Goal: Task Accomplishment & Management: Complete application form

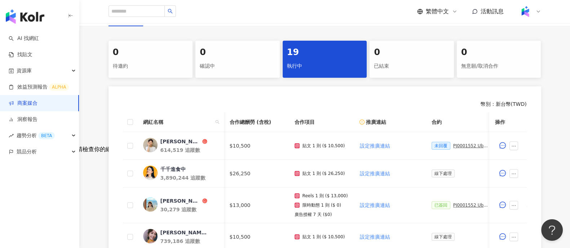
scroll to position [0, 180]
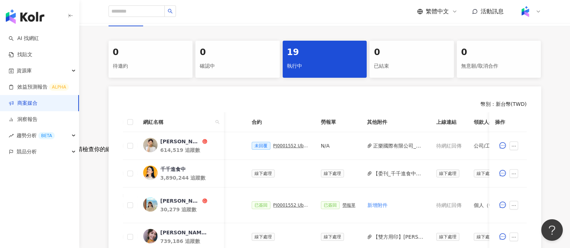
click at [37, 107] on link "商案媒合" at bounding box center [23, 103] width 29 height 7
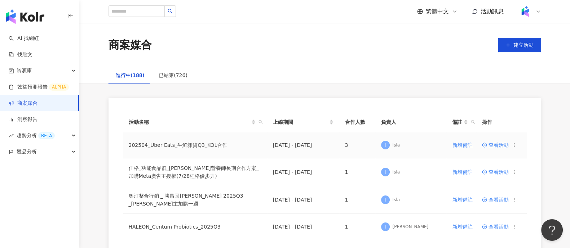
click at [486, 146] on circle at bounding box center [484, 145] width 4 height 4
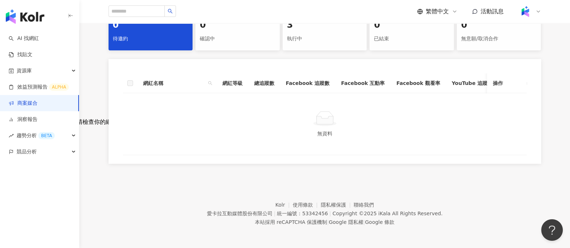
scroll to position [169, 0]
click at [319, 39] on div "3 執行中" at bounding box center [325, 31] width 84 height 37
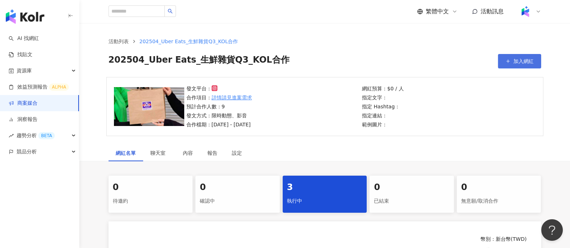
click at [523, 61] on span "加入網紅" at bounding box center [523, 61] width 20 height 6
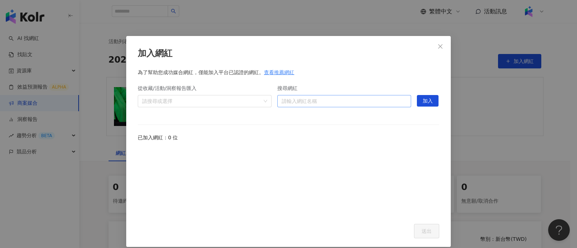
click at [326, 100] on input "搜尋網紅" at bounding box center [344, 102] width 125 height 12
paste input "**"
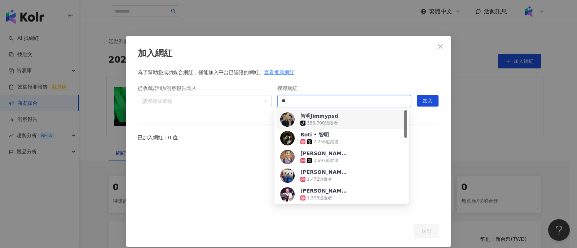
type input "**"
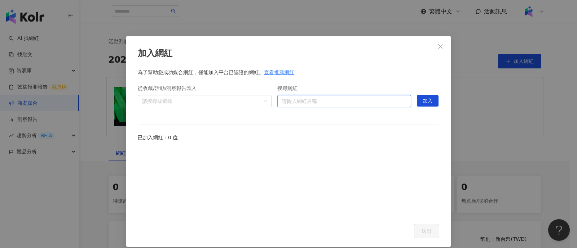
click at [324, 97] on input "搜尋網紅" at bounding box center [344, 102] width 125 height 12
click at [321, 102] on input "搜尋網紅" at bounding box center [344, 102] width 125 height 12
paste input "*********"
type input "*********"
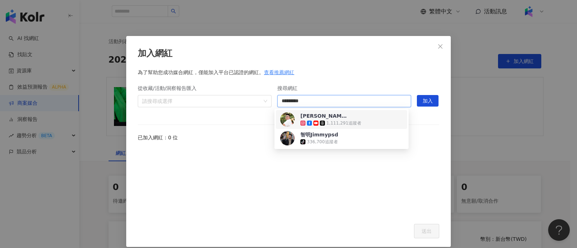
click at [353, 121] on div "1,111,291 追蹤者" at bounding box center [343, 123] width 35 height 6
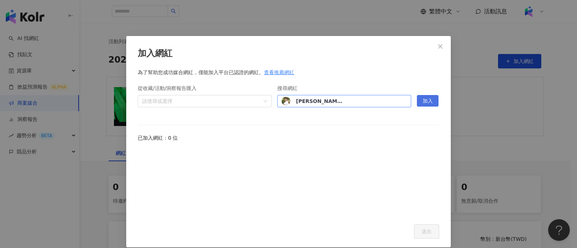
click at [417, 103] on button "加入" at bounding box center [428, 101] width 22 height 12
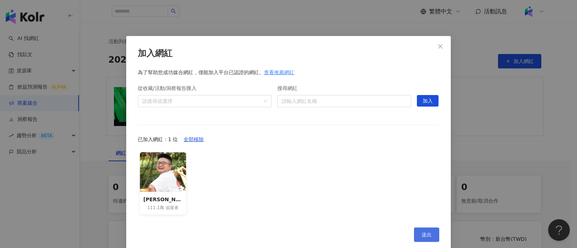
click at [425, 234] on span "送出" at bounding box center [426, 235] width 10 height 6
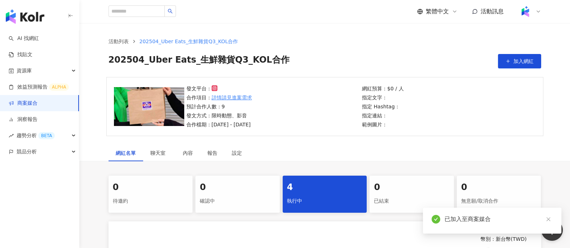
scroll to position [180, 0]
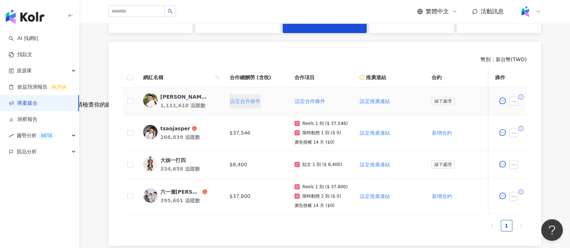
click at [248, 99] on span "設定合作條件" at bounding box center [245, 101] width 30 height 6
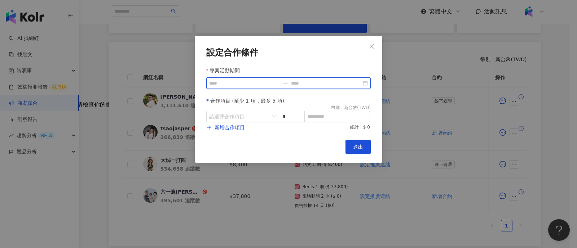
click at [247, 84] on input "專案活動期間" at bounding box center [244, 83] width 70 height 8
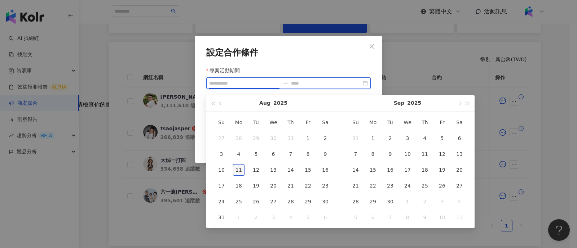
type input "**********"
click at [243, 167] on div "11" at bounding box center [239, 170] width 12 height 12
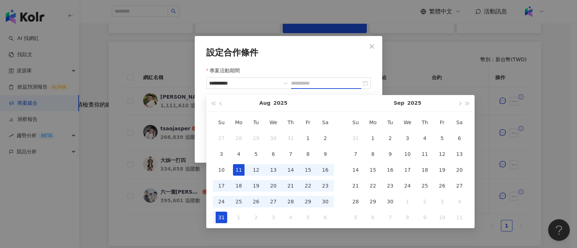
click at [226, 213] on div "31" at bounding box center [222, 218] width 12 height 12
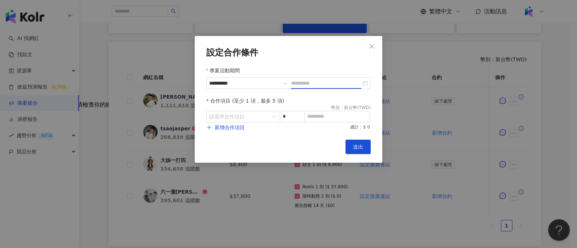
type input "**********"
click at [245, 120] on input "search" at bounding box center [239, 116] width 61 height 11
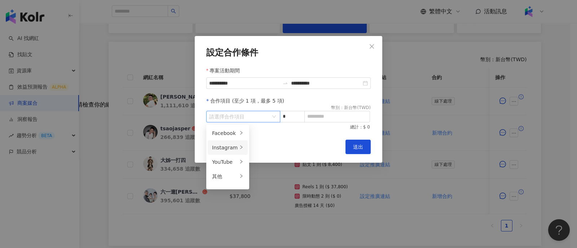
click at [236, 149] on li "Instagram" at bounding box center [228, 148] width 40 height 14
click at [261, 136] on span "貼文" at bounding box center [260, 134] width 10 height 6
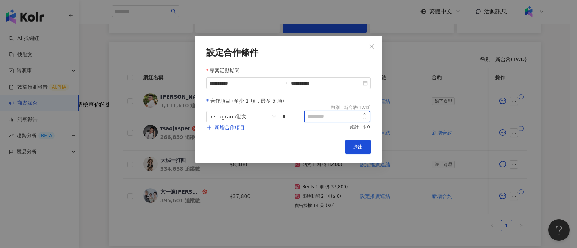
click at [322, 118] on input at bounding box center [337, 116] width 65 height 11
paste input "*****"
type input "*****"
click at [359, 147] on span "送出" at bounding box center [358, 147] width 10 height 6
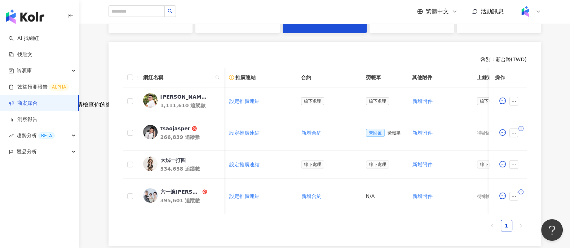
scroll to position [0, 129]
click at [516, 130] on button "button" at bounding box center [513, 133] width 9 height 9
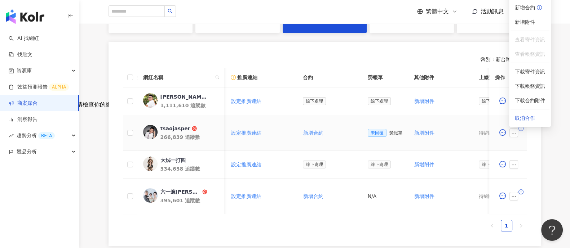
click at [532, 55] on span "查看帳務資訊" at bounding box center [530, 54] width 30 height 8
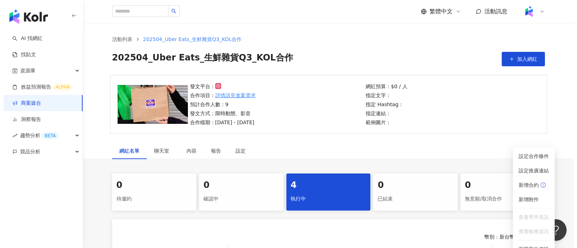
scroll to position [0, 0]
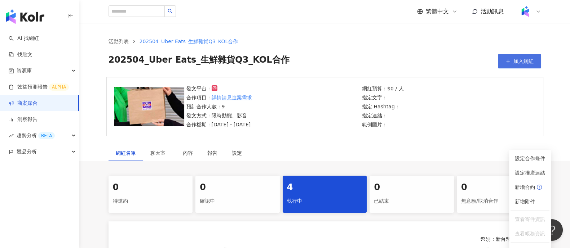
click at [516, 60] on span "加入網紅" at bounding box center [523, 61] width 20 height 6
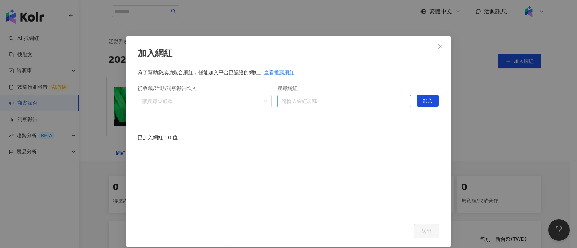
click at [328, 101] on input "搜尋網紅" at bounding box center [344, 102] width 125 height 12
paste input "*********"
type input "*********"
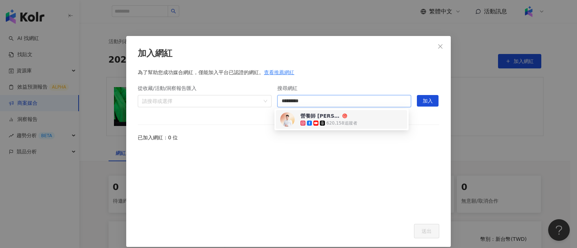
click at [354, 120] on div "620,158 追蹤者" at bounding box center [341, 123] width 31 height 6
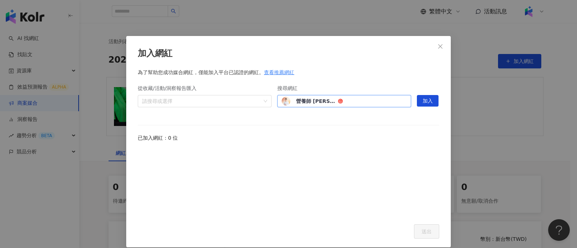
drag, startPoint x: 425, startPoint y: 97, endPoint x: 413, endPoint y: 110, distance: 17.3
click at [425, 97] on span "加入" at bounding box center [428, 102] width 10 height 12
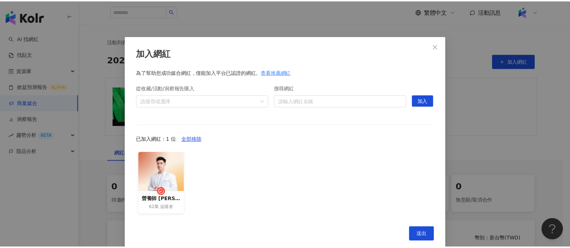
scroll to position [10, 0]
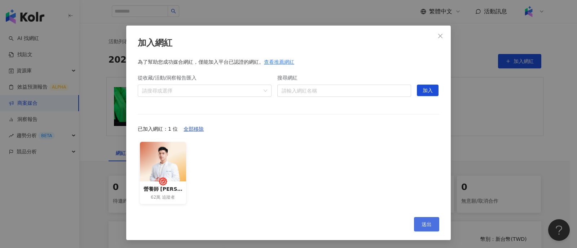
click at [429, 228] on button "送出" at bounding box center [426, 224] width 25 height 14
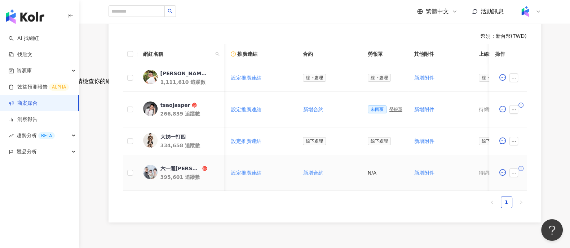
scroll to position [178, 0]
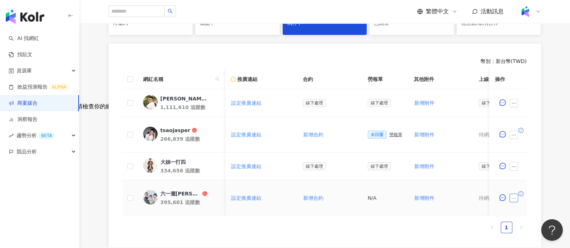
click at [514, 196] on icon "ellipsis" at bounding box center [513, 198] width 5 height 5
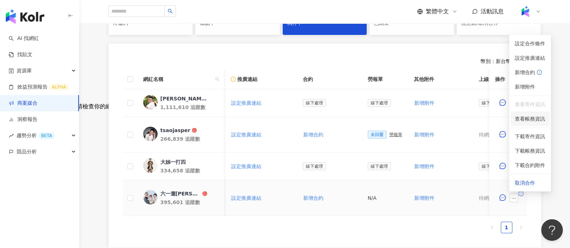
click at [526, 119] on span "查看帳務資訊" at bounding box center [530, 119] width 30 height 8
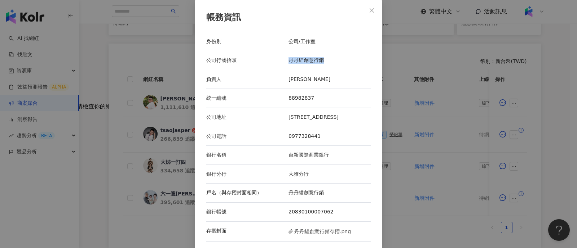
drag, startPoint x: 285, startPoint y: 60, endPoint x: 322, endPoint y: 60, distance: 37.5
click at [322, 60] on div "丹丹貓創意行銷" at bounding box center [329, 60] width 82 height 7
copy div "丹丹貓創意行銷"
click at [402, 147] on div "帳務資訊 身份別 公司/工作室 公司行號抬頭 丹丹貓創意行銷 負責人 [PERSON_NAME] 統一編號 88982837 公司地址 [STREET_ADD…" at bounding box center [288, 124] width 577 height 248
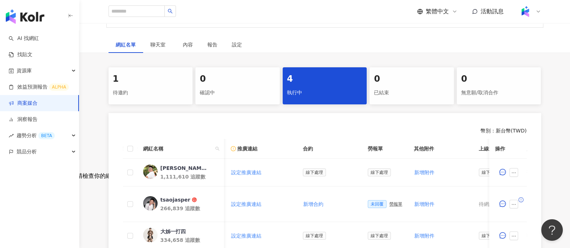
scroll to position [0, 0]
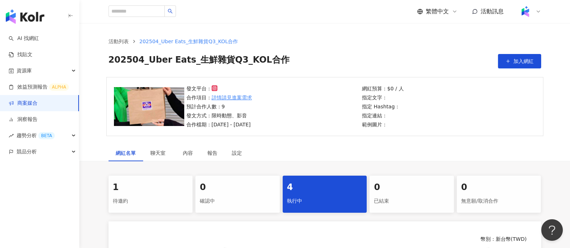
click at [160, 188] on div "1" at bounding box center [151, 188] width 76 height 12
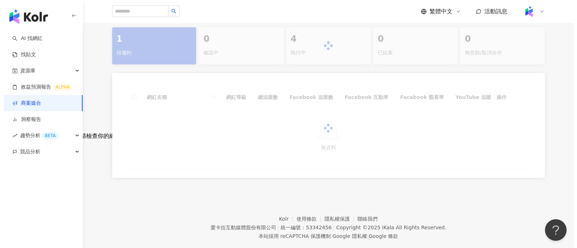
scroll to position [158, 0]
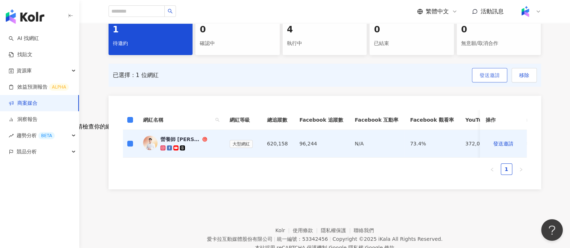
click at [491, 78] on span "發送邀請" at bounding box center [490, 75] width 20 height 6
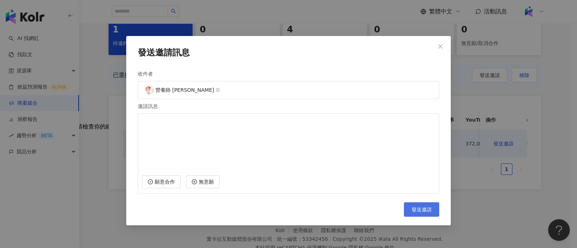
click at [418, 203] on button "發送邀請" at bounding box center [421, 210] width 35 height 14
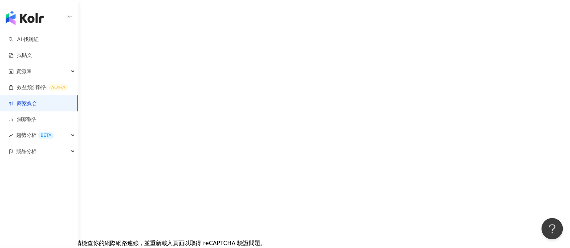
scroll to position [40, 0]
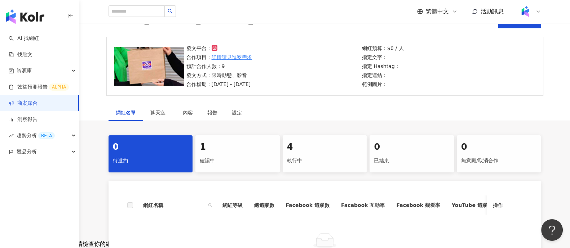
click at [246, 148] on div "1" at bounding box center [238, 147] width 76 height 12
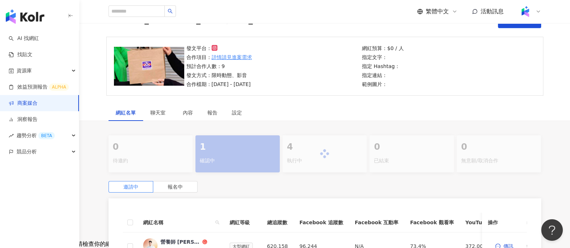
scroll to position [175, 0]
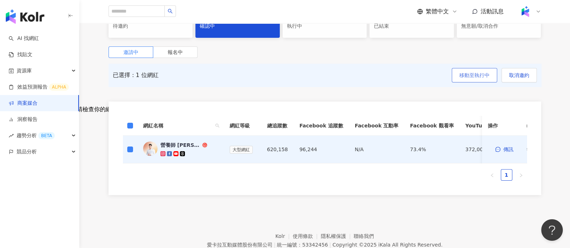
click at [476, 75] on span "移動至執行中" at bounding box center [474, 75] width 30 height 6
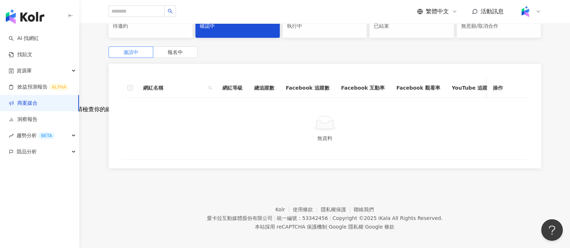
click at [305, 36] on div "5 執行中" at bounding box center [325, 19] width 84 height 37
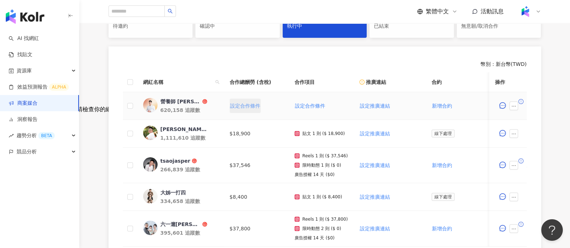
click at [256, 105] on span "設定合作條件" at bounding box center [245, 106] width 30 height 6
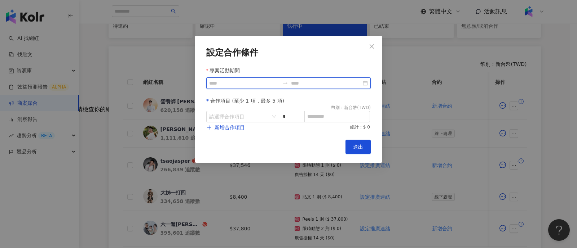
click at [243, 86] on input "專案活動期間" at bounding box center [244, 83] width 70 height 8
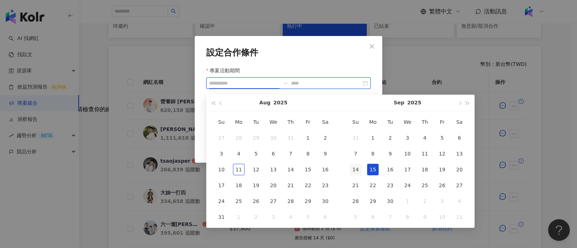
type input "**********"
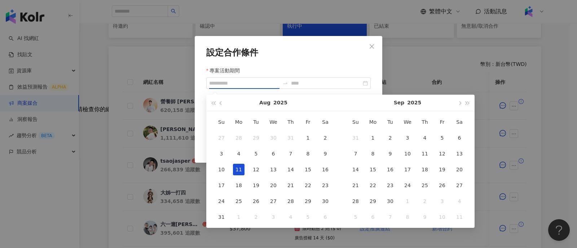
click at [238, 168] on div "11" at bounding box center [239, 170] width 12 height 12
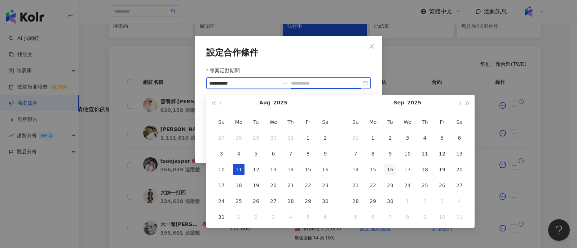
type input "**********"
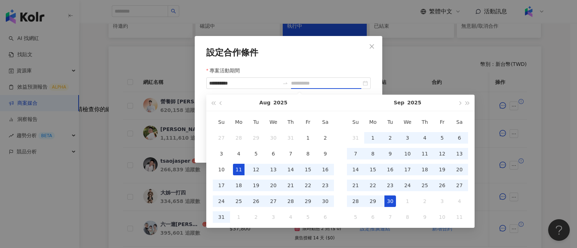
click at [389, 198] on div "30" at bounding box center [390, 202] width 12 height 12
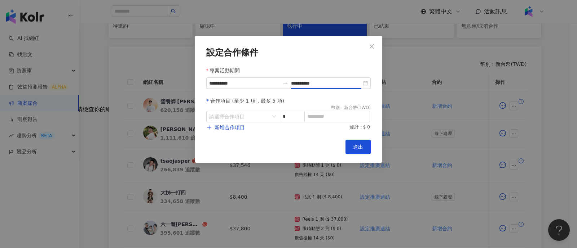
type input "**********"
click at [239, 119] on input "search" at bounding box center [239, 116] width 61 height 11
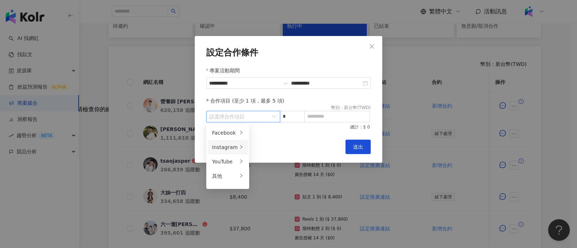
click at [229, 150] on div "Instagram" at bounding box center [225, 148] width 26 height 8
click at [263, 147] on span "Reels" at bounding box center [262, 148] width 14 height 6
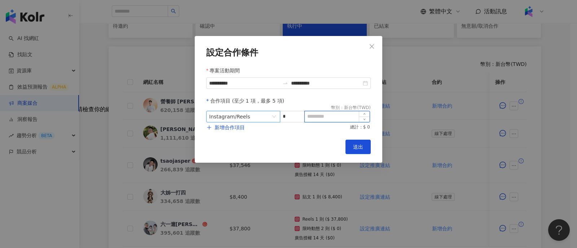
click at [308, 120] on input at bounding box center [337, 116] width 65 height 11
paste input "*********"
drag, startPoint x: 317, startPoint y: 119, endPoint x: 296, endPoint y: 118, distance: 20.6
click at [296, 118] on span "Instagram / Reels * *********" at bounding box center [288, 117] width 164 height 12
type input "*****"
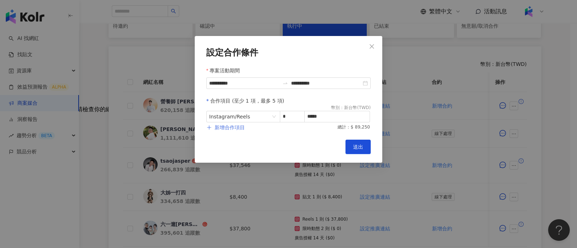
click at [236, 125] on span "新增合作項目" at bounding box center [230, 128] width 30 height 6
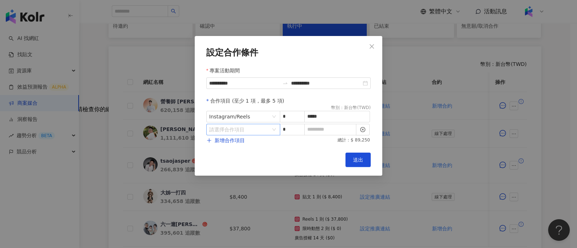
click at [241, 133] on input "search" at bounding box center [239, 129] width 61 height 11
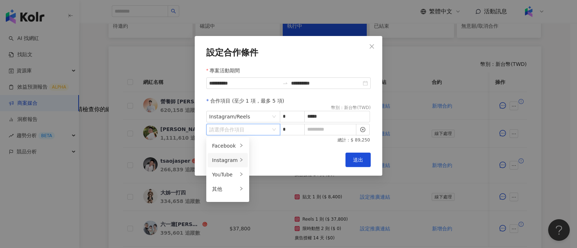
click at [235, 161] on div "Instagram" at bounding box center [225, 160] width 26 height 8
click at [270, 185] on li "限時動態" at bounding box center [269, 189] width 37 height 14
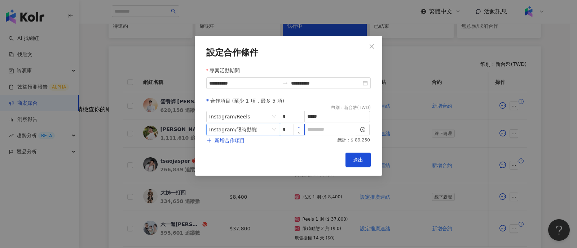
type input "*"
click at [299, 129] on span "Increase Value" at bounding box center [298, 127] width 11 height 6
click at [314, 134] on input at bounding box center [330, 129] width 51 height 11
type input "*"
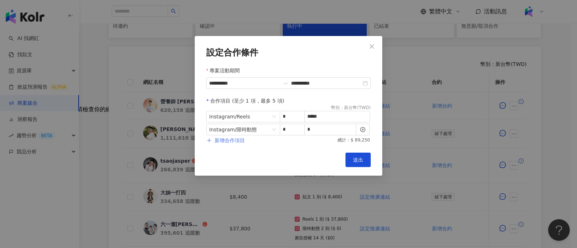
click at [233, 138] on span "新增合作項目" at bounding box center [230, 141] width 30 height 6
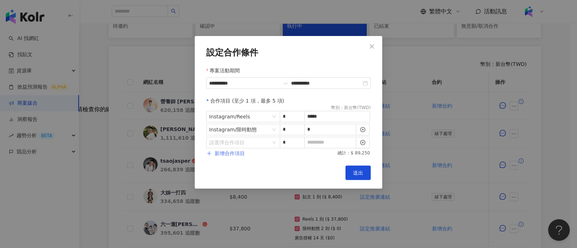
click at [237, 141] on input "search" at bounding box center [239, 142] width 61 height 11
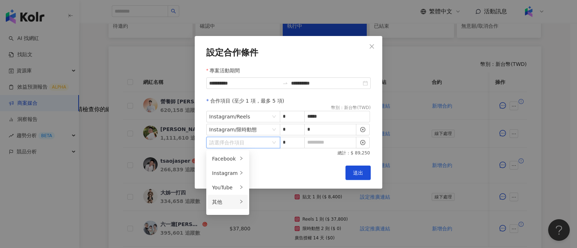
click at [230, 202] on div "其他" at bounding box center [225, 202] width 26 height 8
click at [274, 163] on li "廣告授權" at bounding box center [269, 159] width 37 height 14
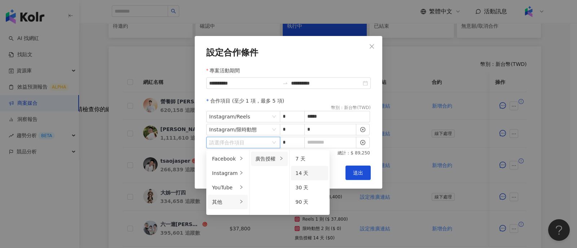
click at [305, 172] on div "14 天" at bounding box center [309, 173] width 28 height 8
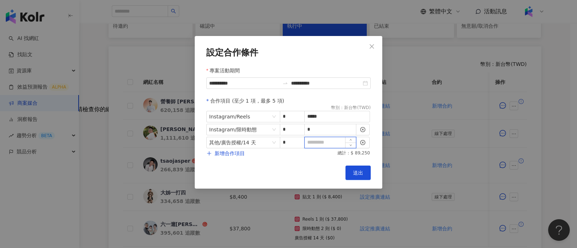
click at [322, 143] on input at bounding box center [330, 142] width 51 height 11
type input "*"
click at [300, 170] on div "Cancel 送出" at bounding box center [288, 173] width 164 height 14
click at [357, 174] on span "送出" at bounding box center [358, 173] width 10 height 6
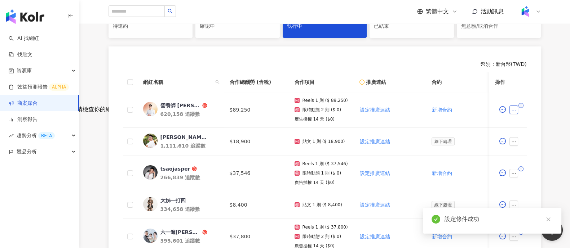
click at [513, 108] on icon "ellipsis" at bounding box center [513, 110] width 5 height 5
click at [526, 197] on span "查看帳務資訊" at bounding box center [530, 199] width 30 height 8
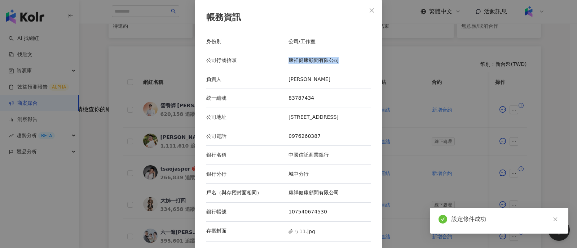
drag, startPoint x: 284, startPoint y: 62, endPoint x: 339, endPoint y: 59, distance: 54.5
click at [339, 59] on div "公司行號抬頭 康祥健康顧問有限公司" at bounding box center [288, 60] width 164 height 19
copy div "公司行號抬頭 康祥健康顧問有限公司"
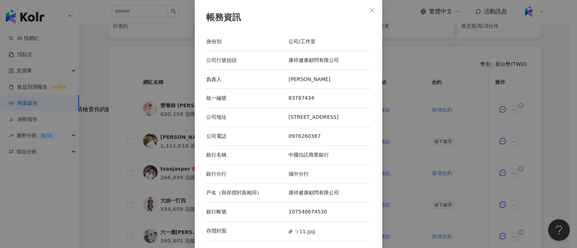
click at [388, 74] on div "帳務資訊 身份別 公司/工作室 公司行號抬頭 康祥健康顧問有限公司 負責人 [PERSON_NAME]編號 83787434 公司地址 [STREET_ADD…" at bounding box center [288, 124] width 577 height 248
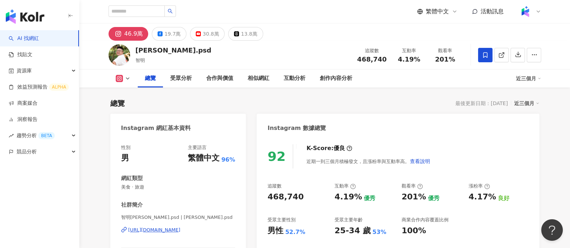
click at [186, 53] on div "jimmy.psd 智明 追蹤數 468,740 互動率 4.19% 觀看率 201%" at bounding box center [325, 55] width 462 height 28
